Goal: Find contact information: Find contact information

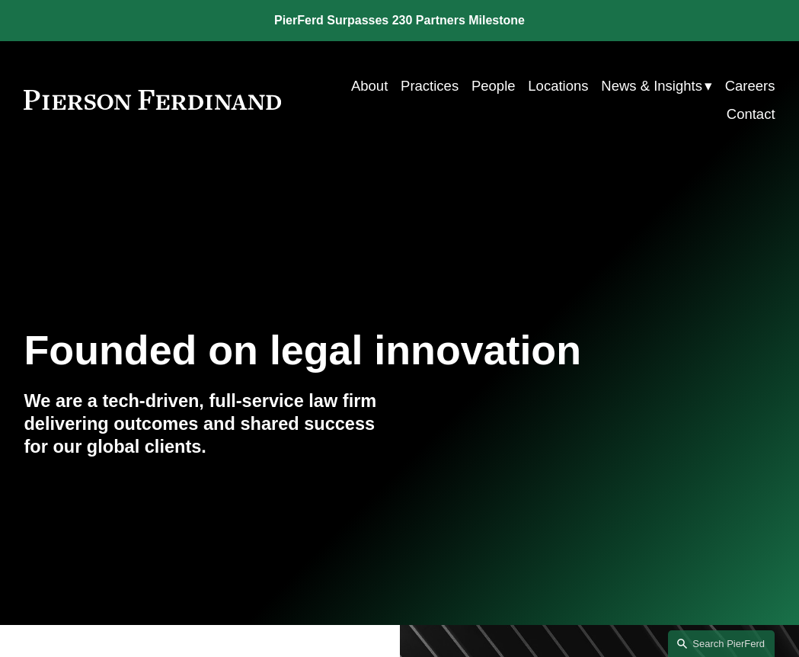
click at [492, 90] on link "People" at bounding box center [494, 86] width 44 height 28
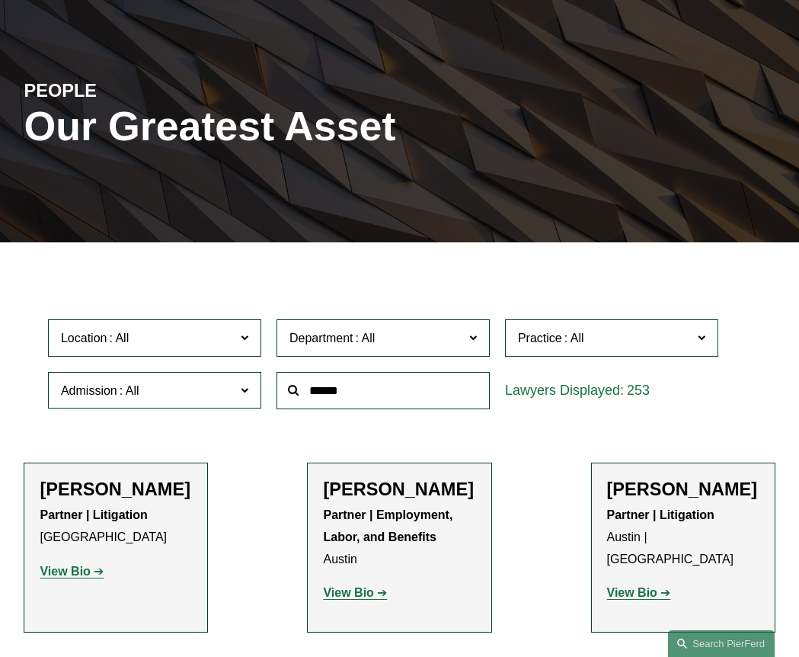
scroll to position [139, 0]
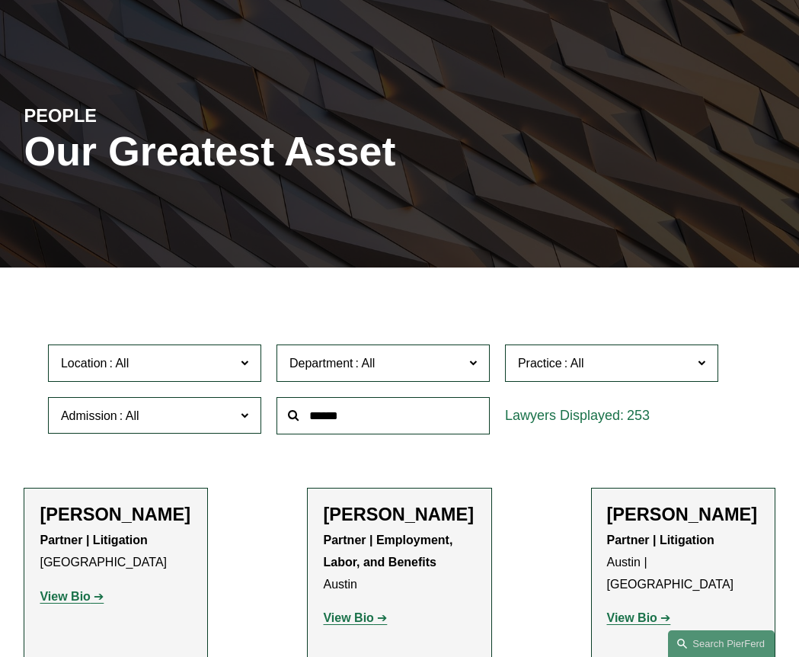
click at [385, 397] on input "text" at bounding box center [383, 415] width 213 height 37
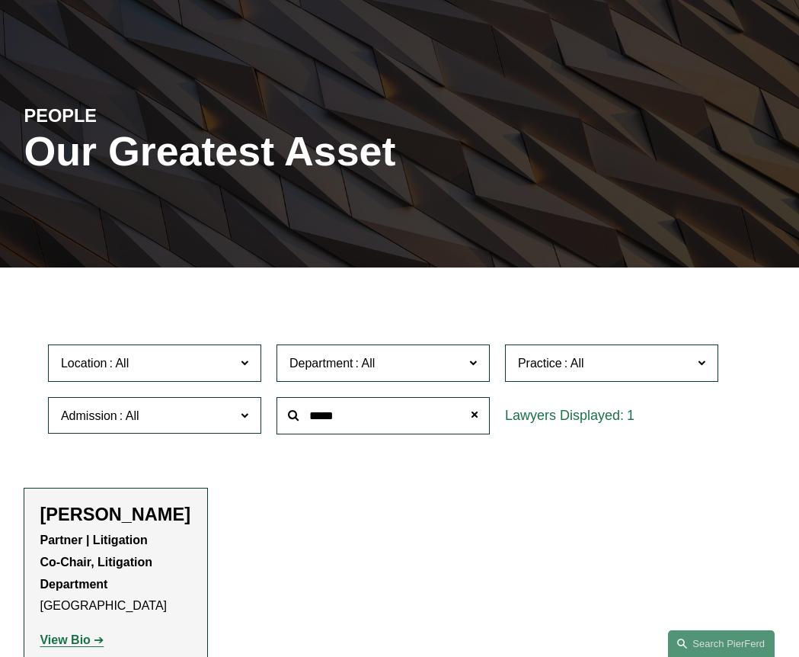
type input "*****"
click at [64, 633] on strong "View Bio" at bounding box center [65, 639] width 50 height 13
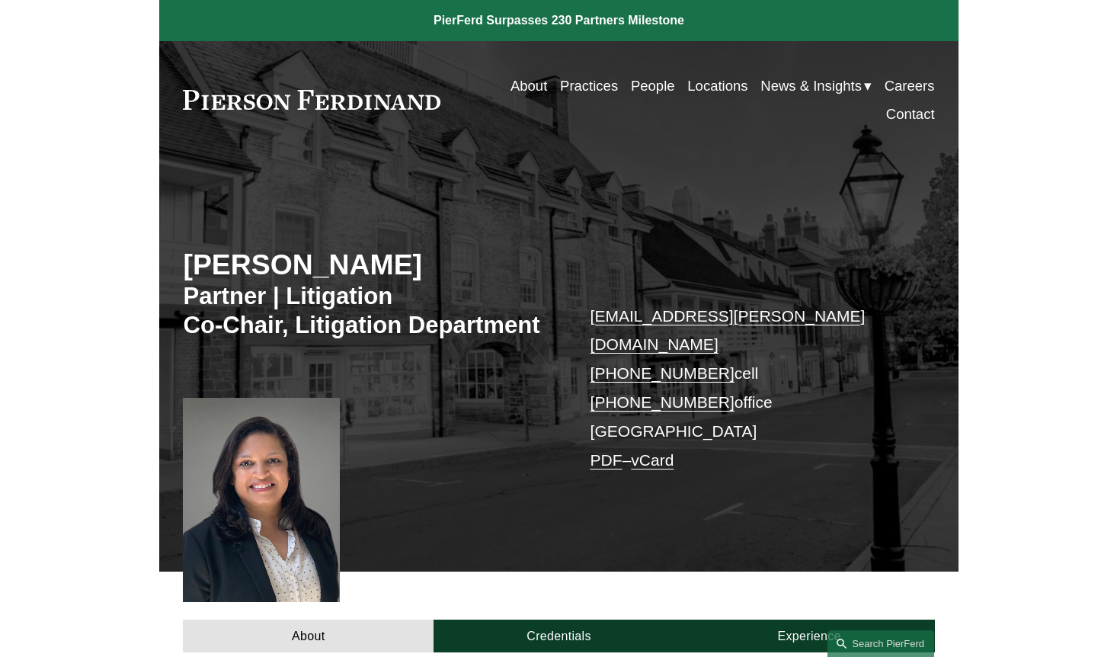
scroll to position [25, 0]
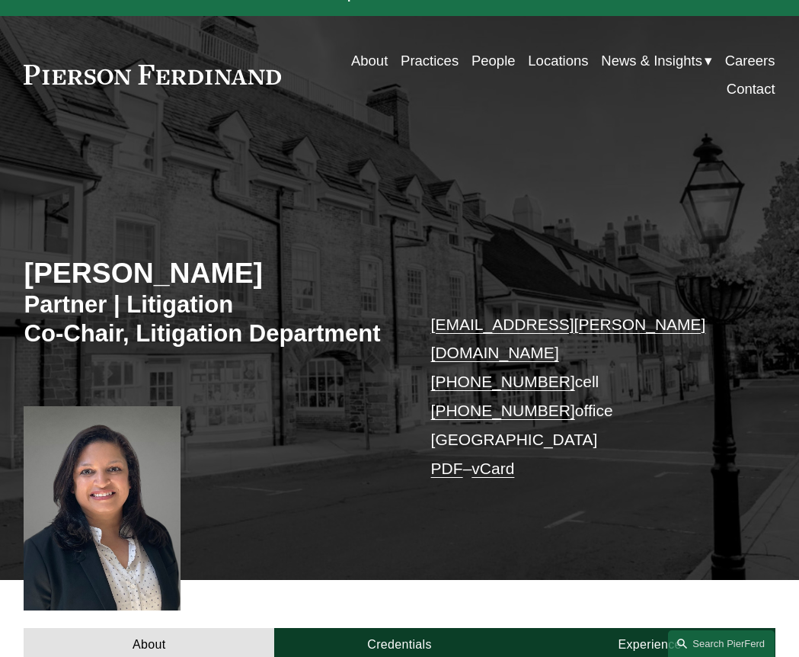
drag, startPoint x: 554, startPoint y: 347, endPoint x: 443, endPoint y: 347, distance: 111.3
click at [443, 347] on p "[EMAIL_ADDRESS][PERSON_NAME][DOMAIN_NAME] [PHONE_NUMBER] cell [PHONE_NUMBER] of…" at bounding box center [587, 396] width 313 height 173
copy link "[PHONE_NUMBER]"
